Goal: Contribute content

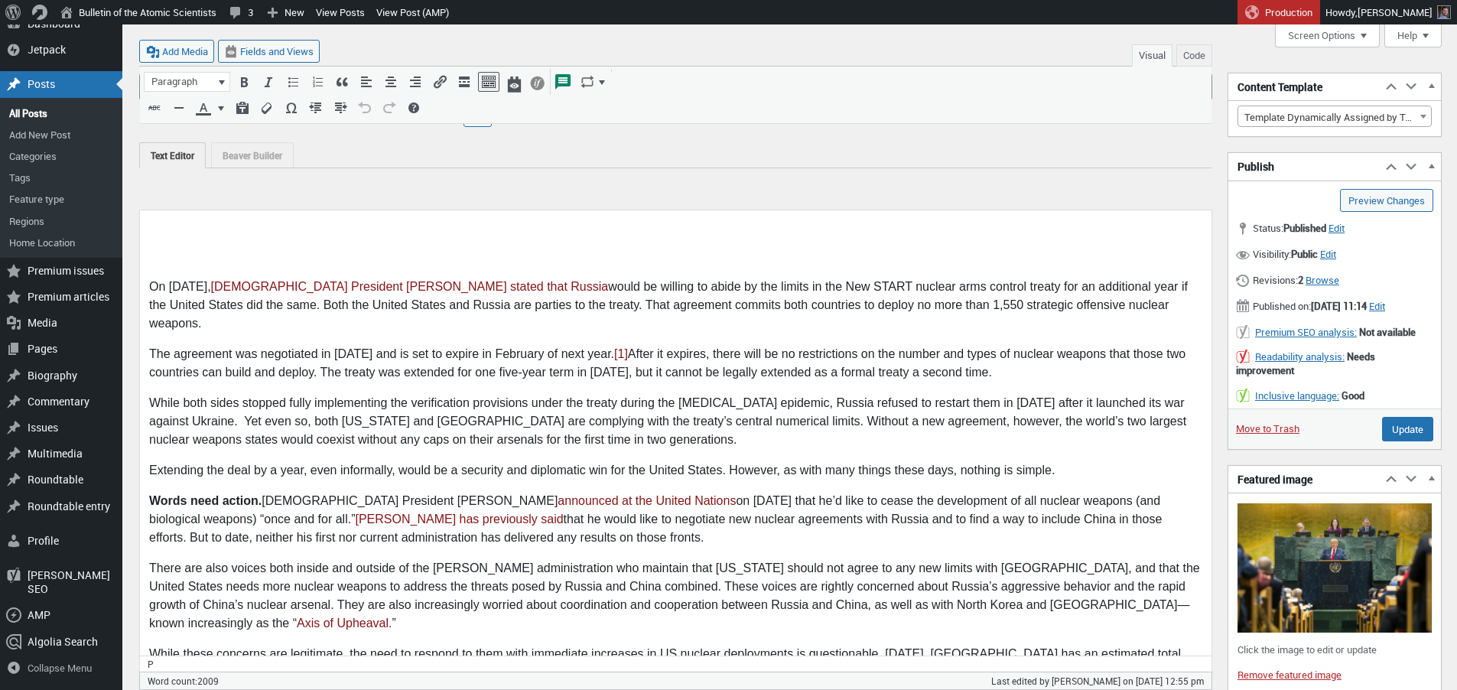
scroll to position [903, 0]
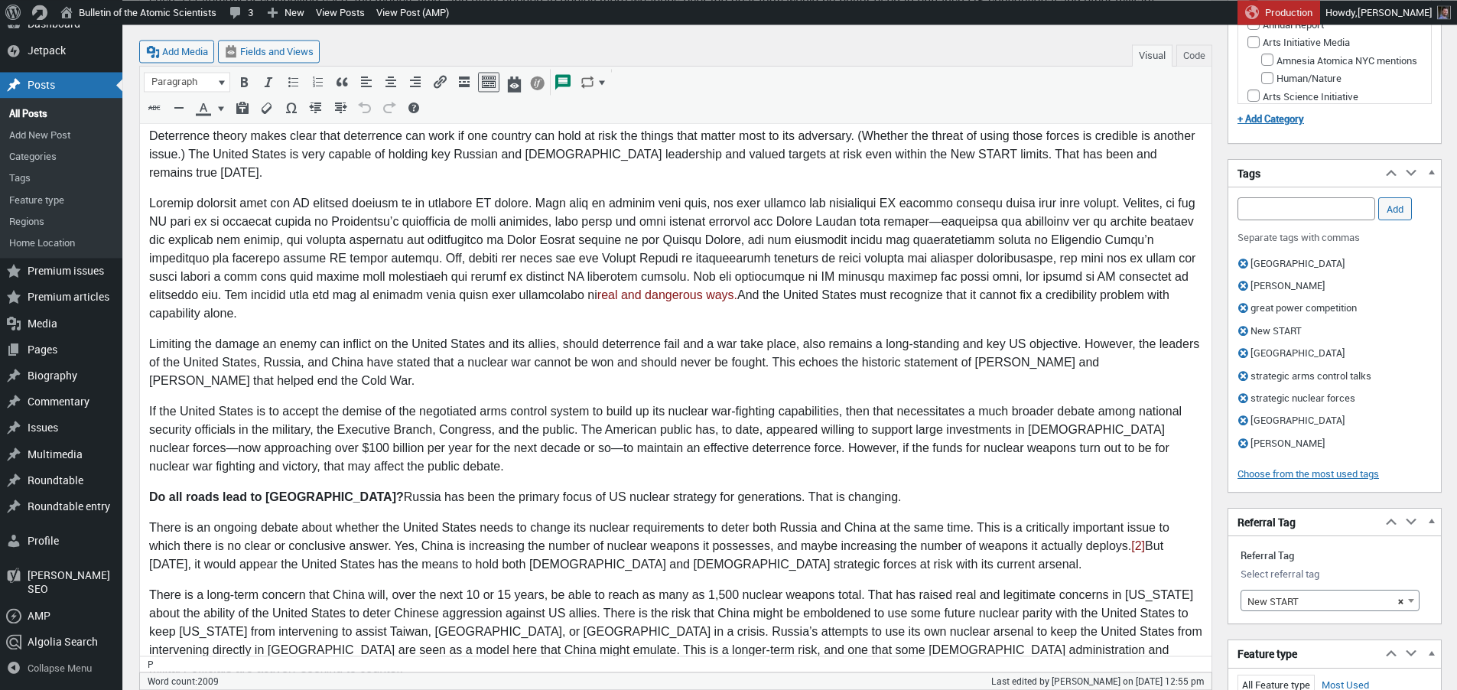
click at [343, 403] on p "If the United States is to accept the demise of the negotiated arms control sys…" at bounding box center [675, 439] width 1053 height 73
click at [447, 403] on p "If the United States is to accept the demise of the negotiated arms control sys…" at bounding box center [675, 439] width 1053 height 73
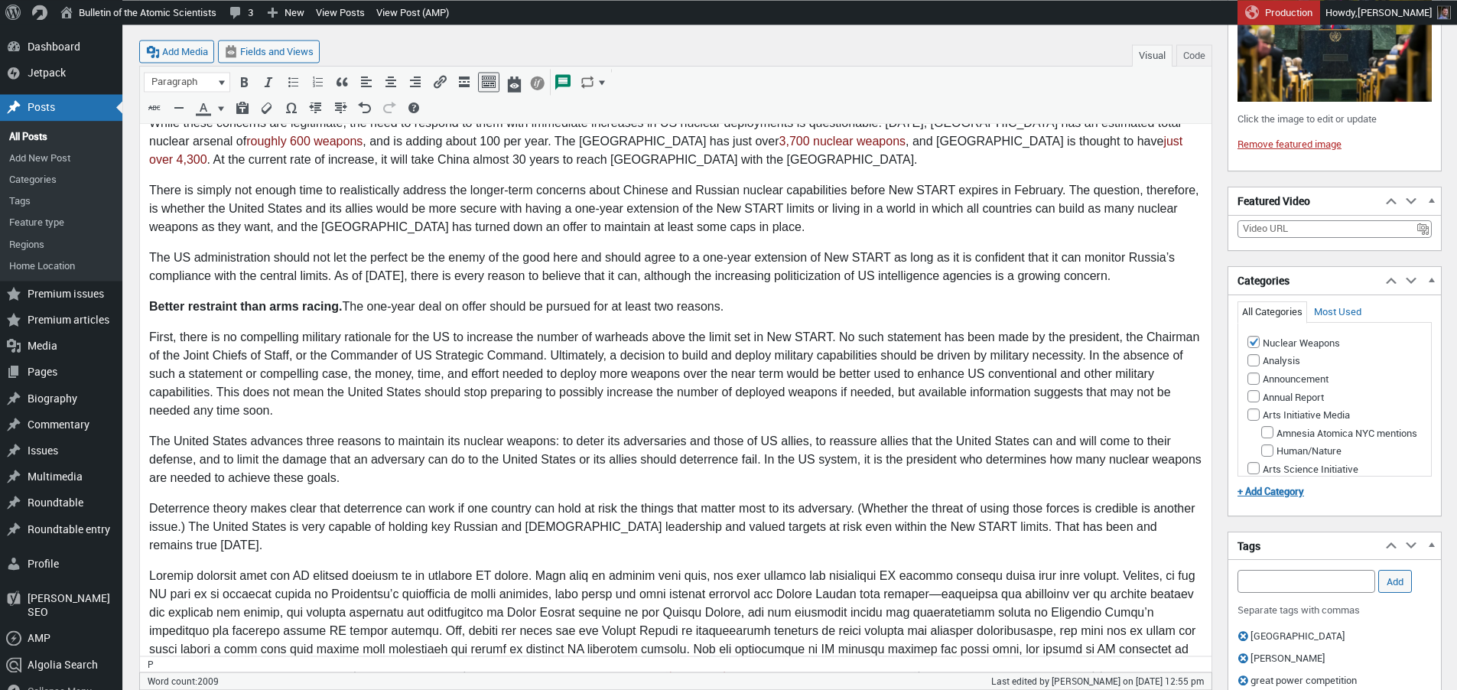
scroll to position [0, 0]
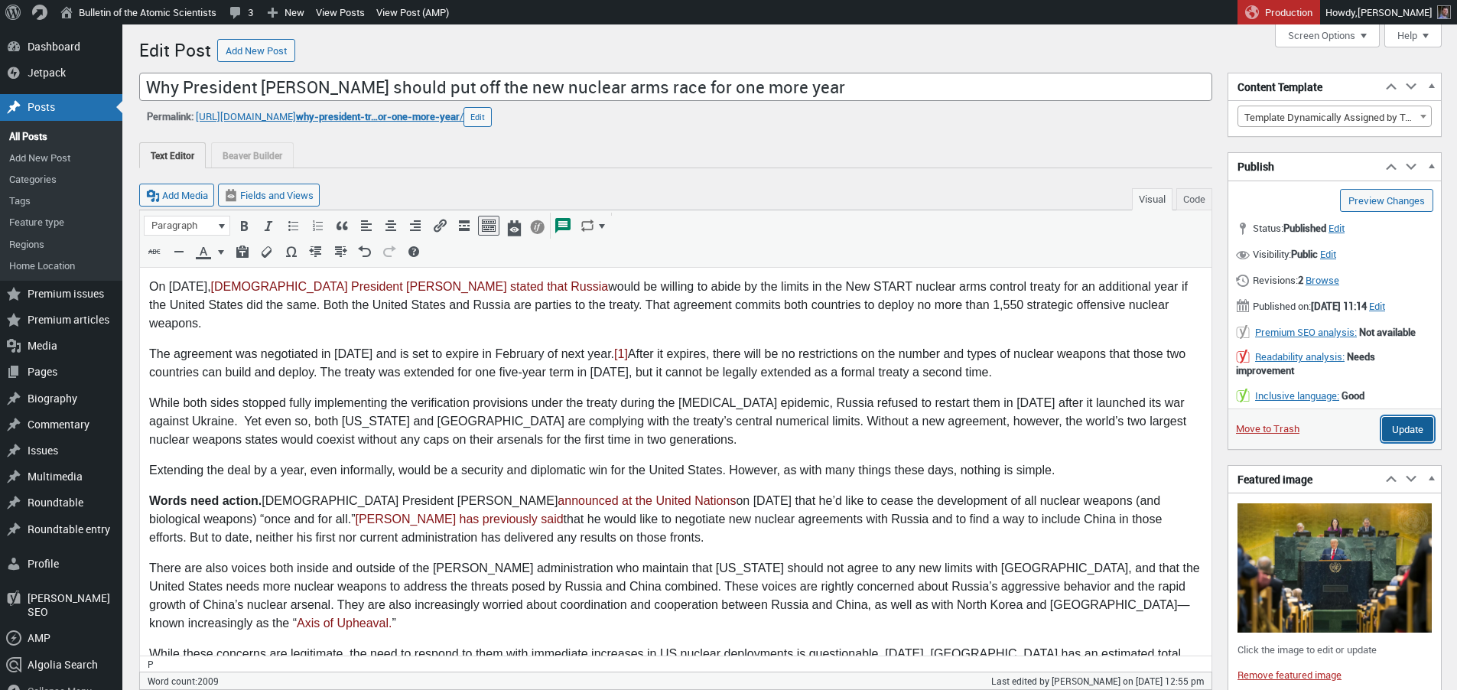
click at [1414, 441] on input "Update" at bounding box center [1407, 429] width 51 height 24
